Goal: Navigation & Orientation: Understand site structure

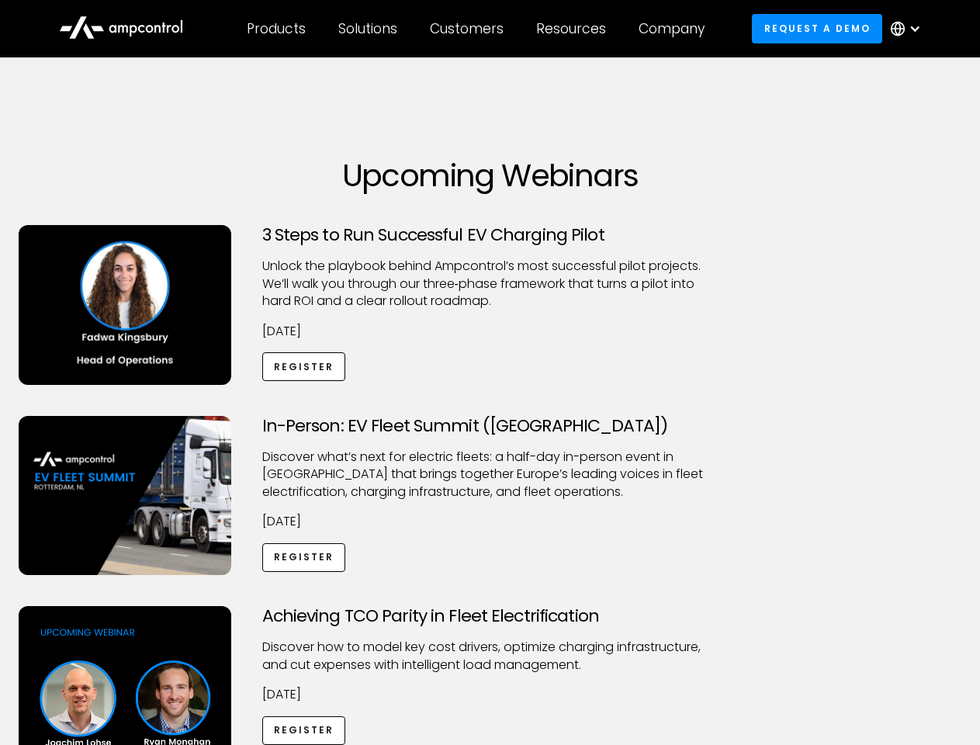
click at [477, 29] on div "Customers" at bounding box center [467, 28] width 74 height 17
click at [276, 29] on div "Products" at bounding box center [276, 28] width 59 height 17
click at [369, 29] on div "Solutions" at bounding box center [367, 28] width 59 height 17
click at [470, 29] on div "Customers" at bounding box center [467, 28] width 74 height 17
click at [574, 29] on div "Resources" at bounding box center [571, 28] width 70 height 17
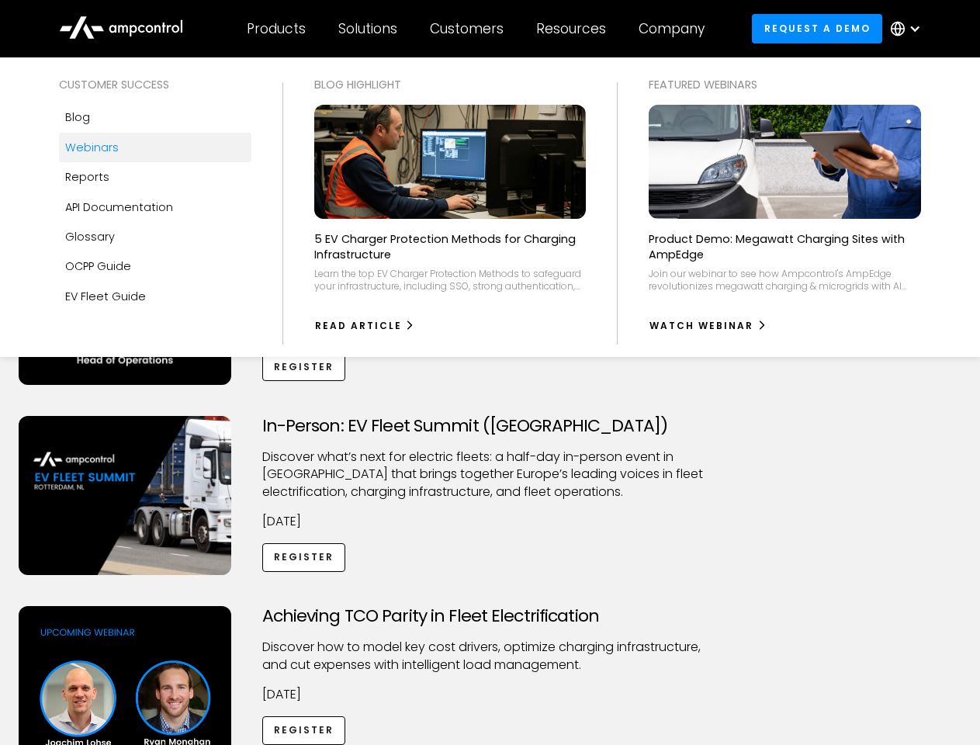
click at [677, 29] on div "Company" at bounding box center [672, 28] width 66 height 17
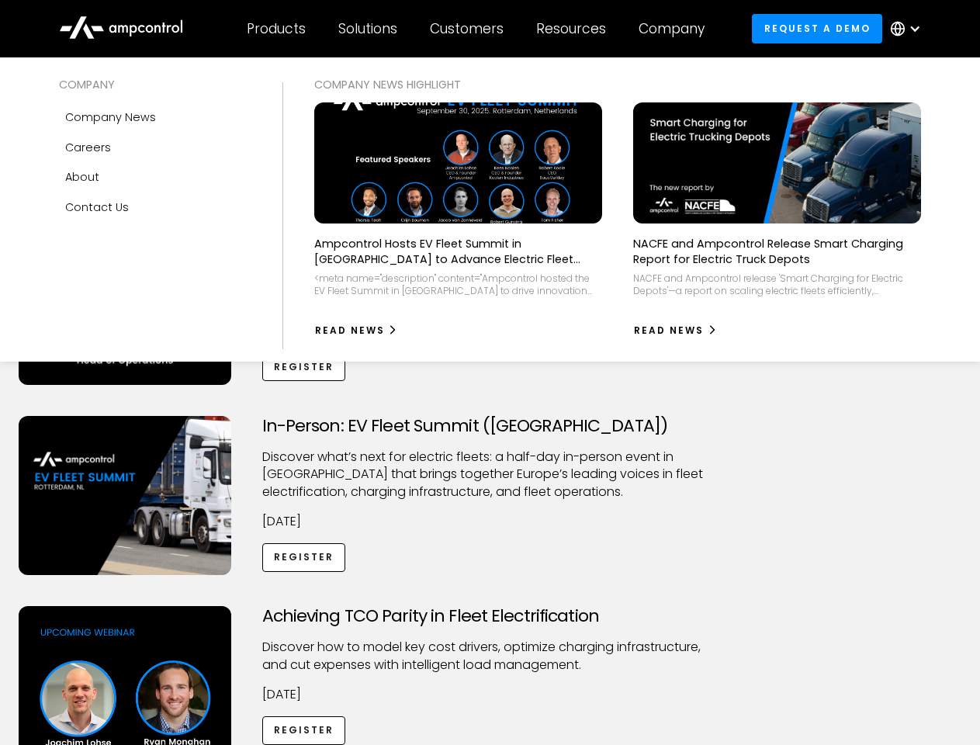
click at [910, 29] on div at bounding box center [915, 29] width 12 height 12
